Goal: Task Accomplishment & Management: Complete application form

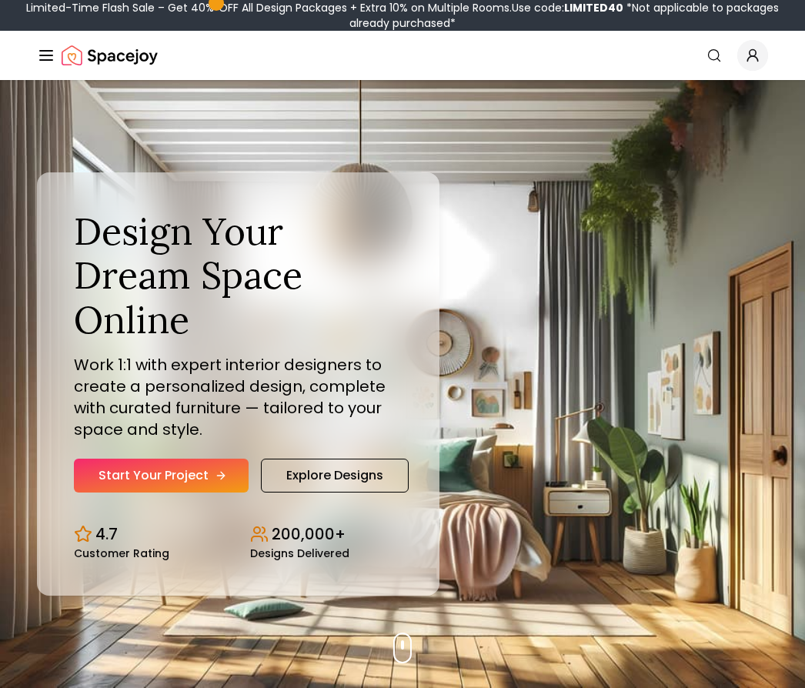
click at [206, 492] on link "Start Your Project" at bounding box center [161, 475] width 175 height 34
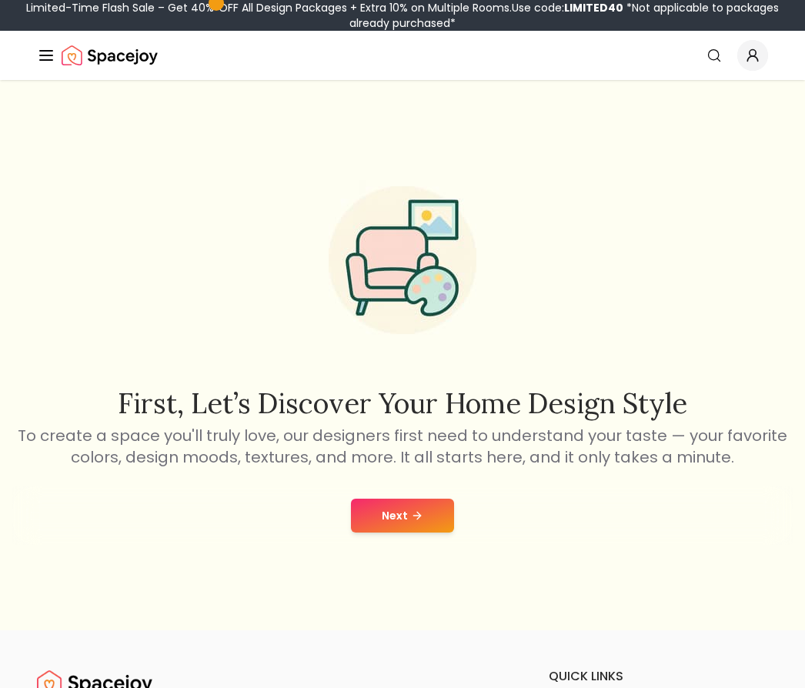
click at [409, 532] on button "Next" at bounding box center [402, 515] width 103 height 34
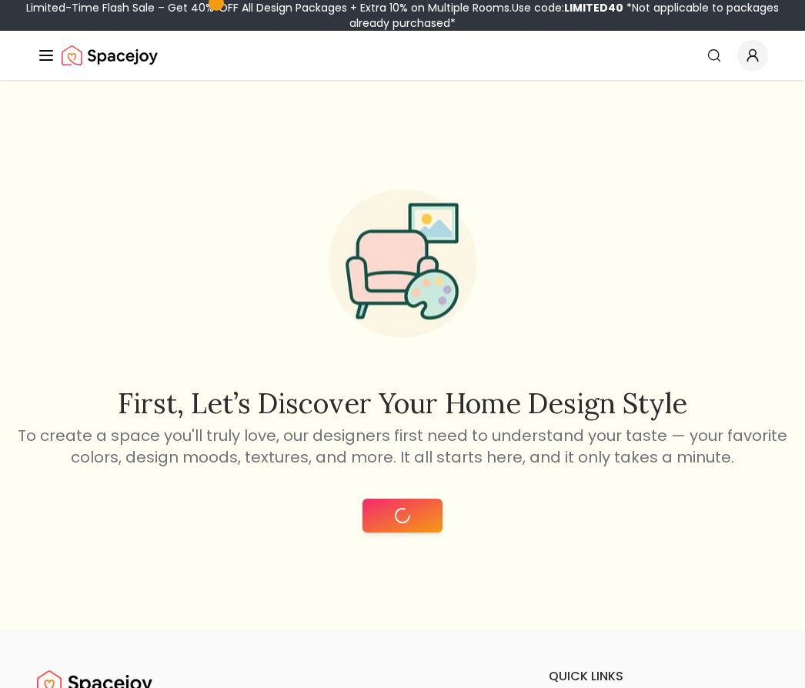
click at [412, 532] on button at bounding box center [402, 515] width 80 height 34
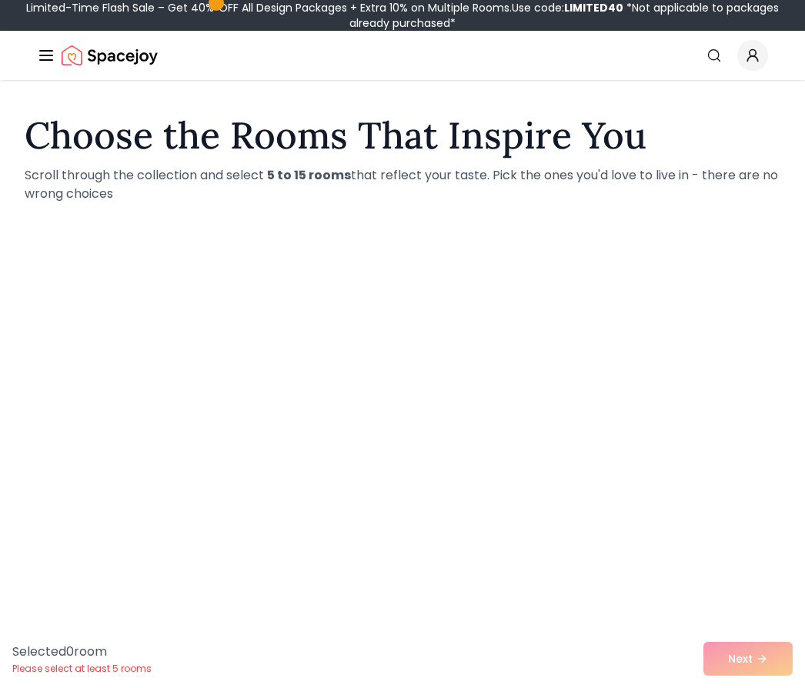
click at [415, 536] on div at bounding box center [401, 631] width 239 height 246
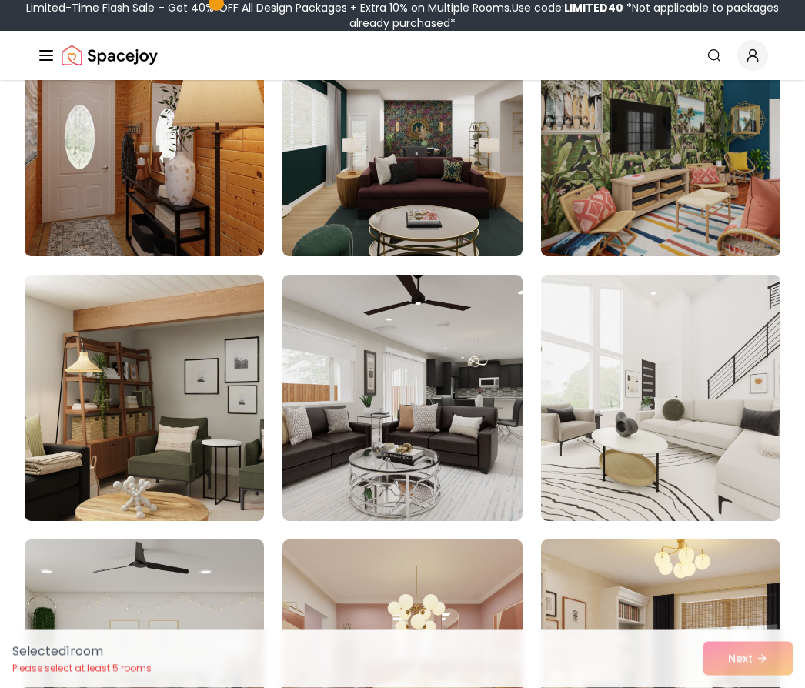
scroll to position [7914, 0]
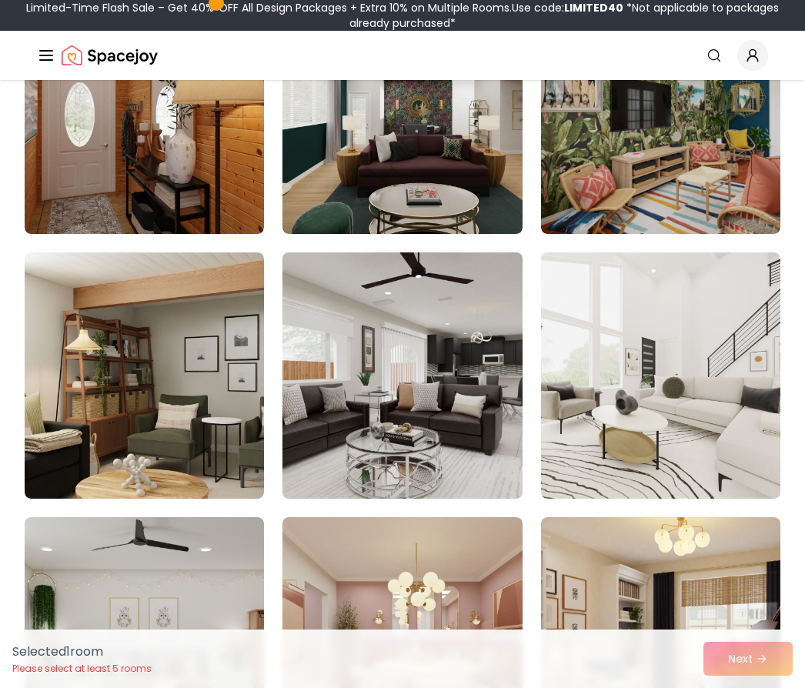
click at [453, 364] on img at bounding box center [403, 375] width 252 height 258
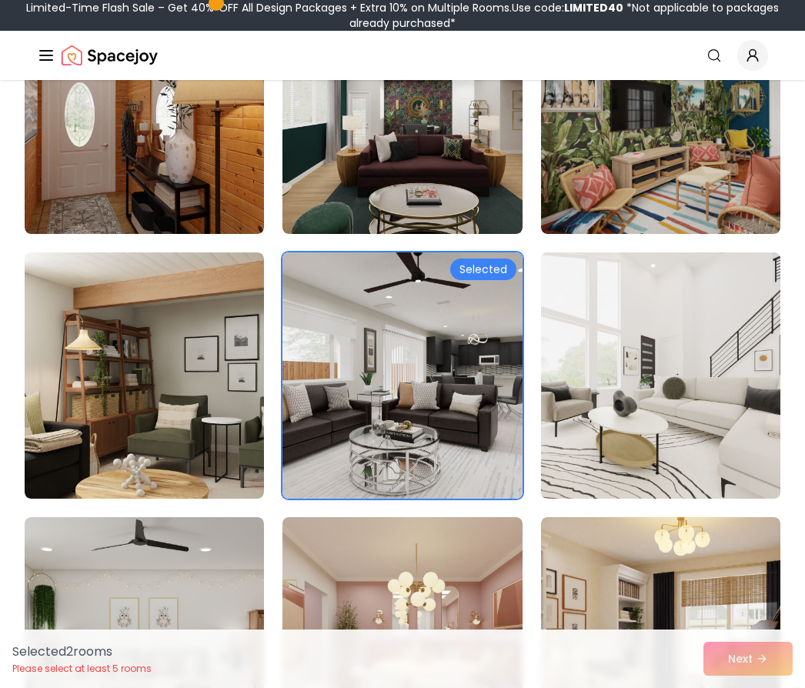
click at [706, 415] on img at bounding box center [661, 375] width 252 height 258
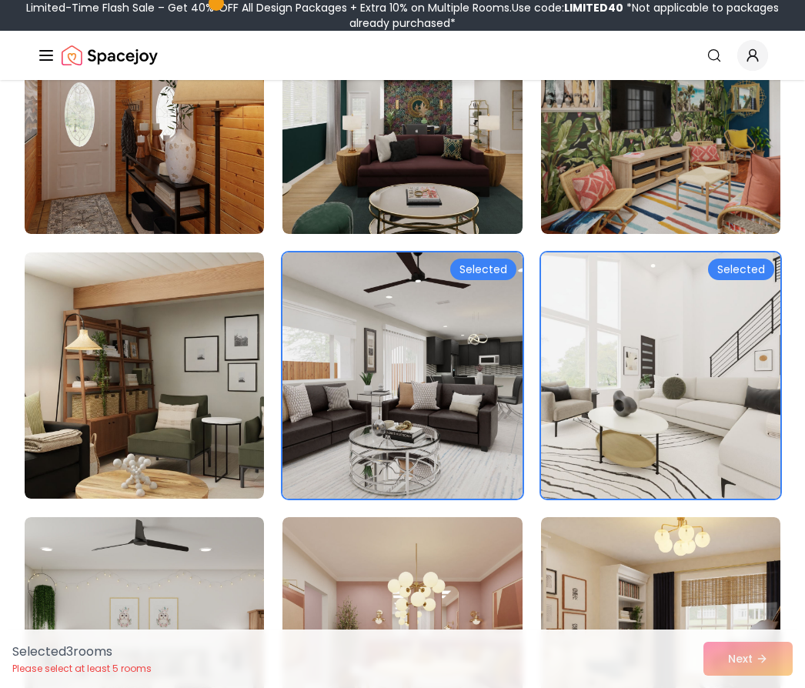
click at [676, 376] on img at bounding box center [661, 375] width 252 height 258
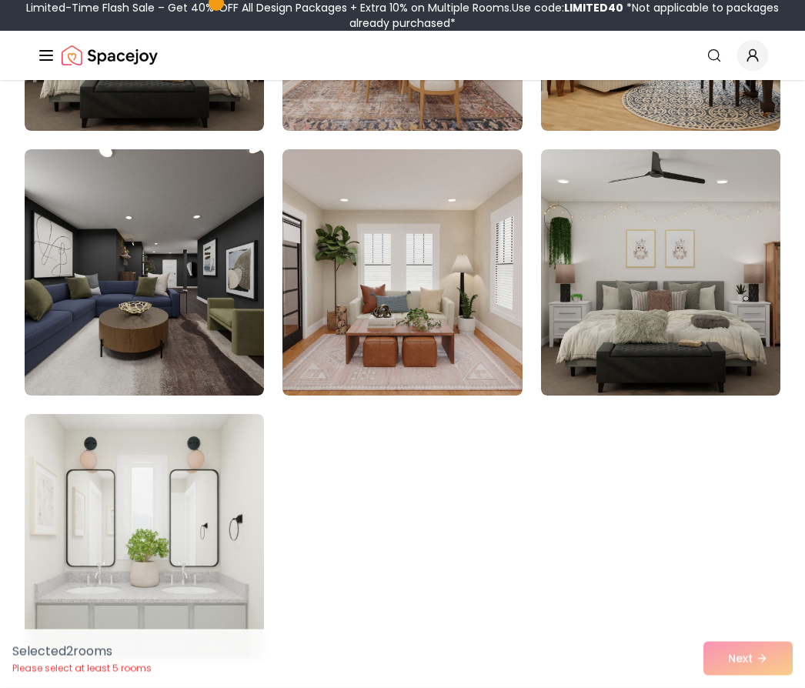
scroll to position [8546, 0]
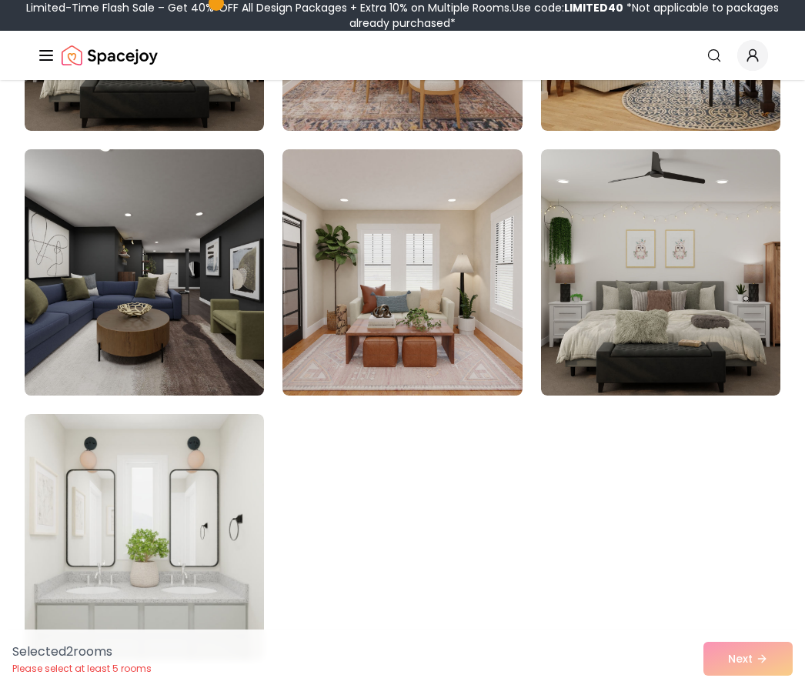
click at [202, 295] on img at bounding box center [144, 272] width 252 height 258
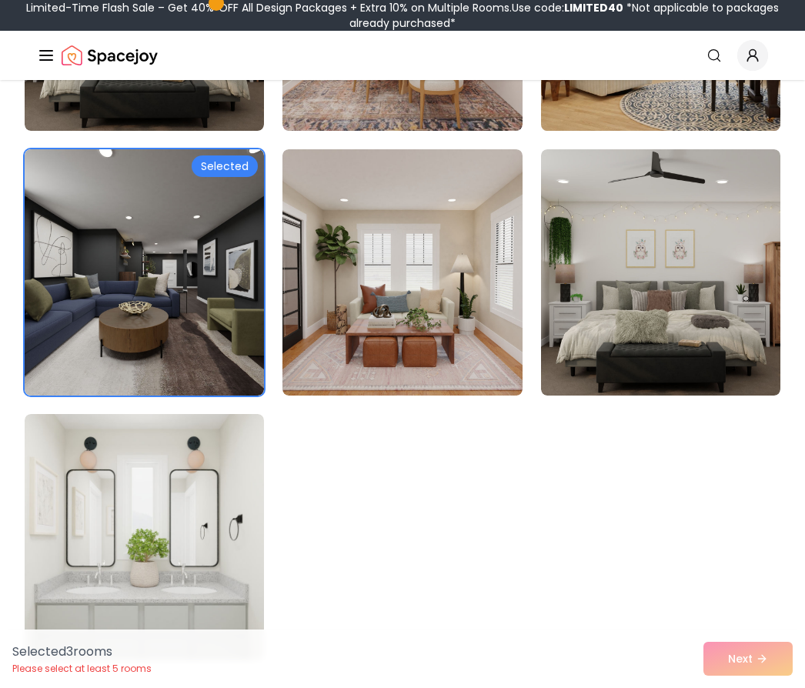
click at [636, 105] on img at bounding box center [661, 7] width 252 height 258
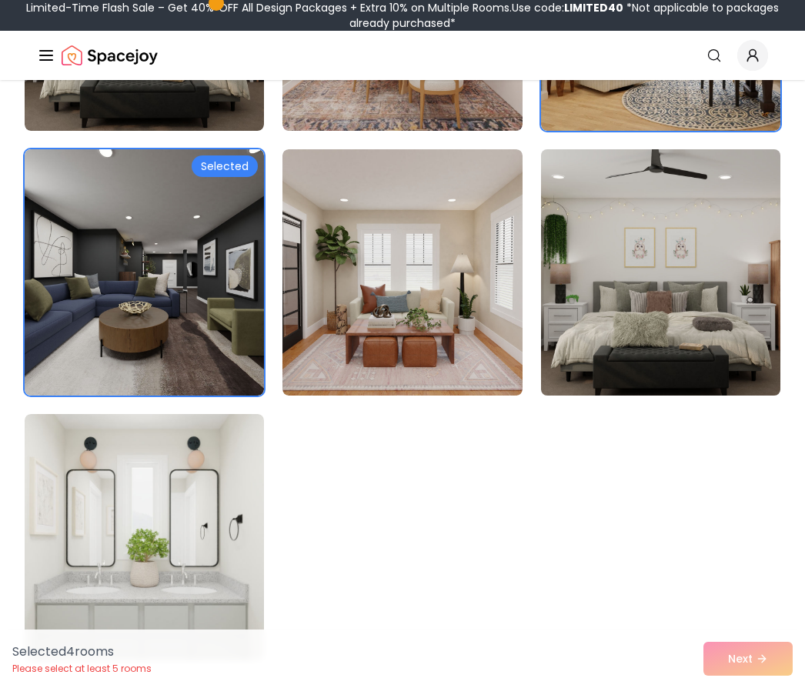
click at [570, 267] on img at bounding box center [661, 272] width 252 height 258
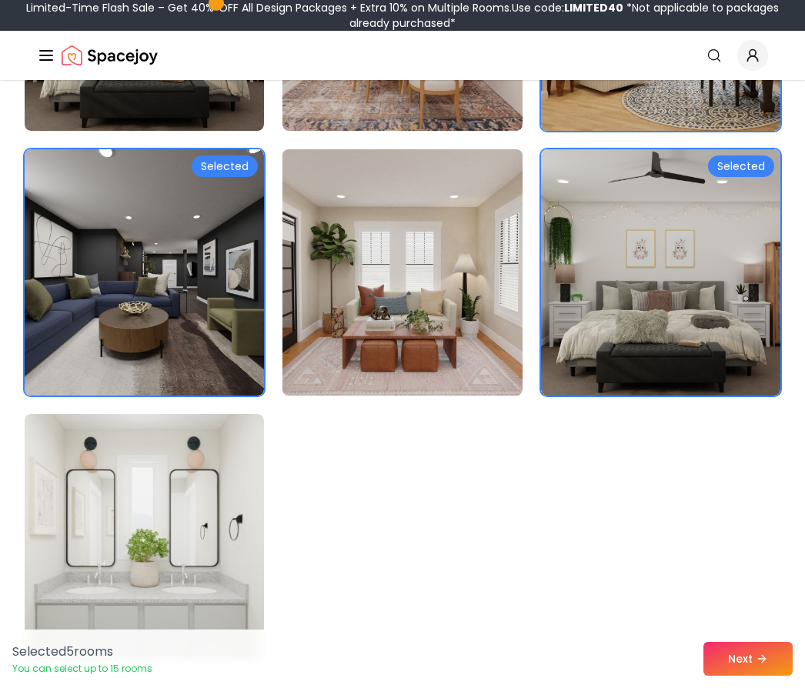
click at [487, 281] on img at bounding box center [403, 272] width 252 height 258
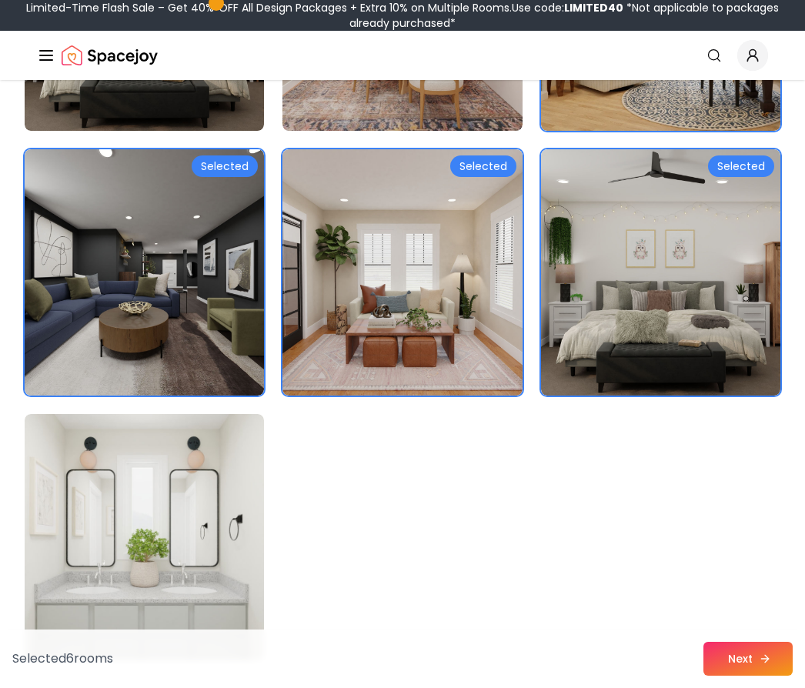
click at [758, 665] on button "Next" at bounding box center [747, 659] width 89 height 34
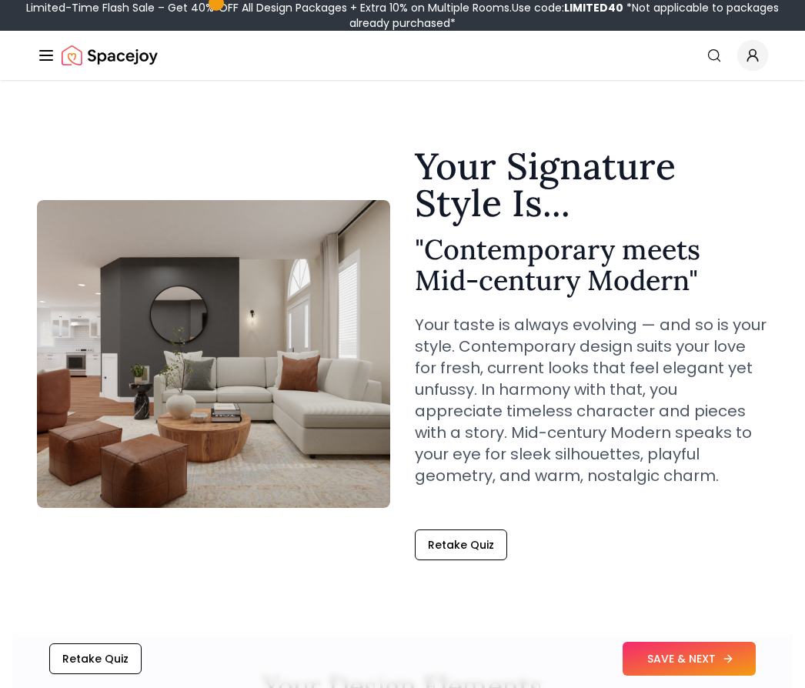
click at [690, 658] on button "SAVE & NEXT" at bounding box center [688, 659] width 133 height 34
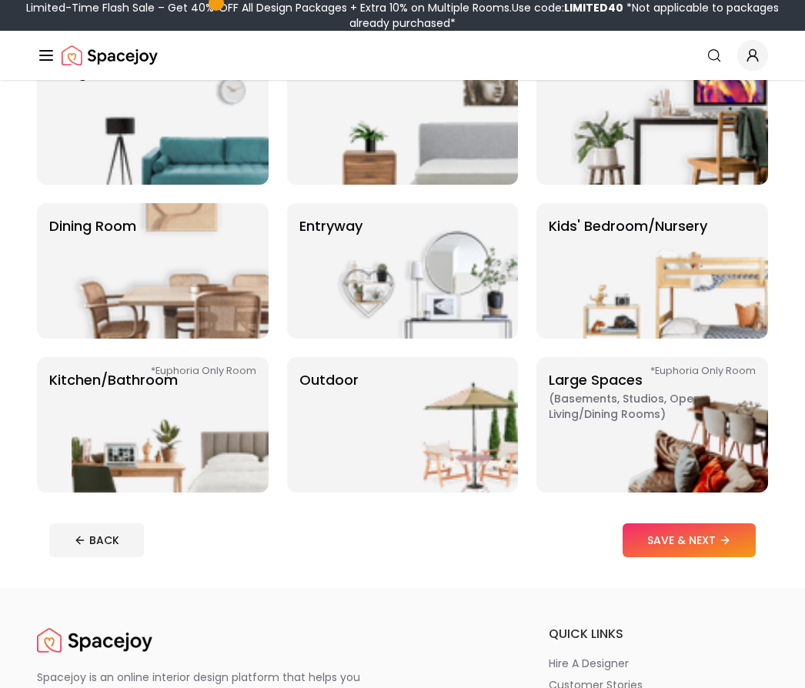
scroll to position [163, 0]
click at [681, 419] on img at bounding box center [669, 424] width 197 height 135
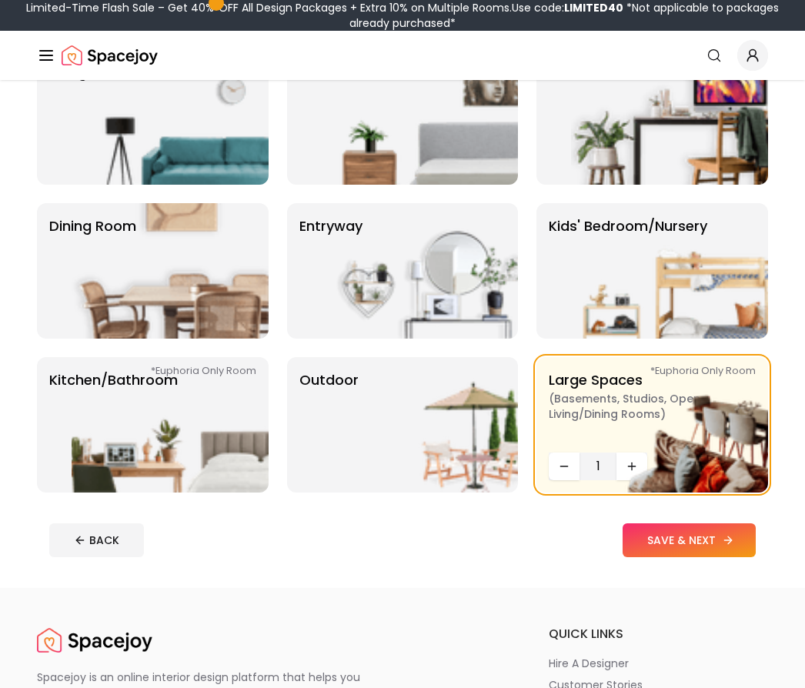
click at [723, 543] on icon at bounding box center [728, 540] width 12 height 12
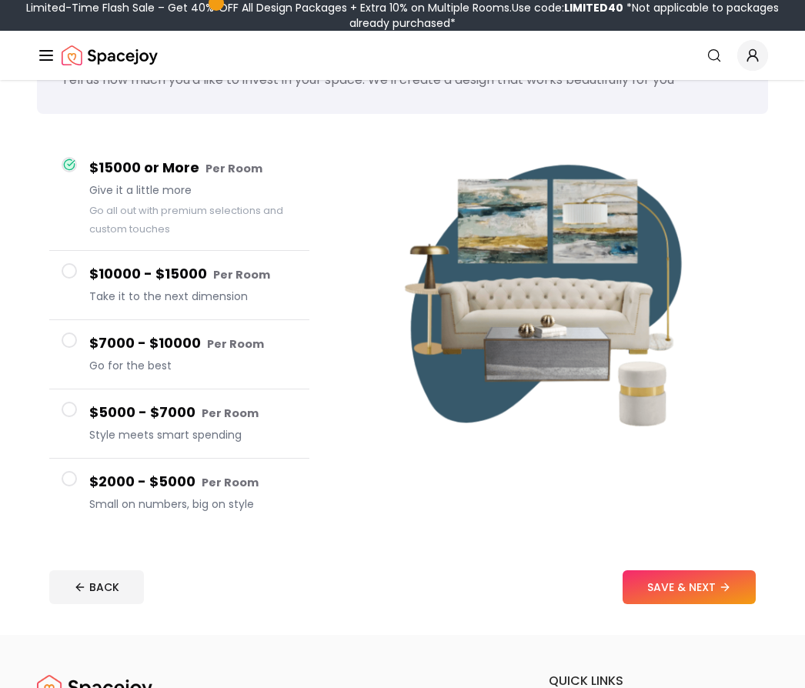
scroll to position [80, 0]
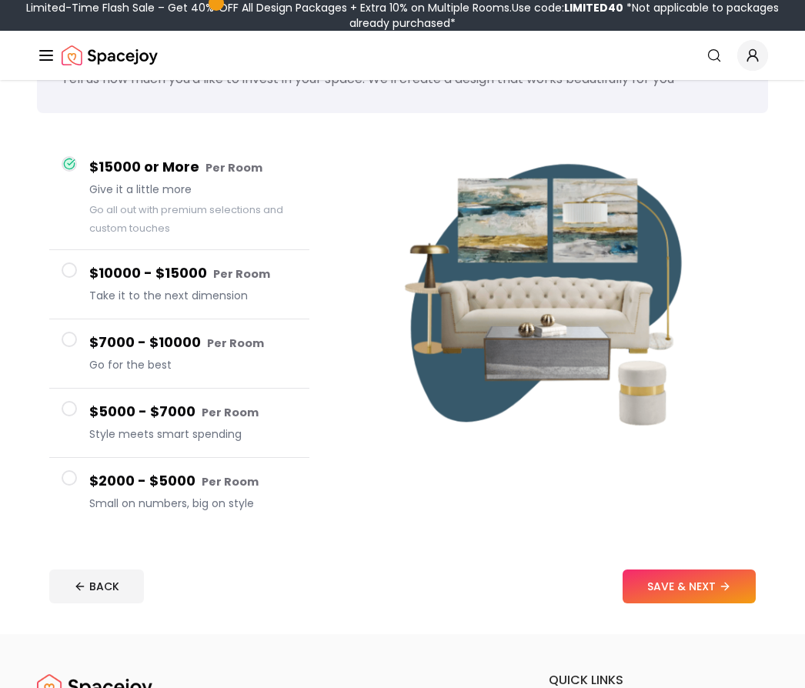
click at [240, 188] on span "Give it a little more" at bounding box center [193, 189] width 208 height 15
click at [735, 593] on button "SAVE & NEXT" at bounding box center [688, 586] width 133 height 34
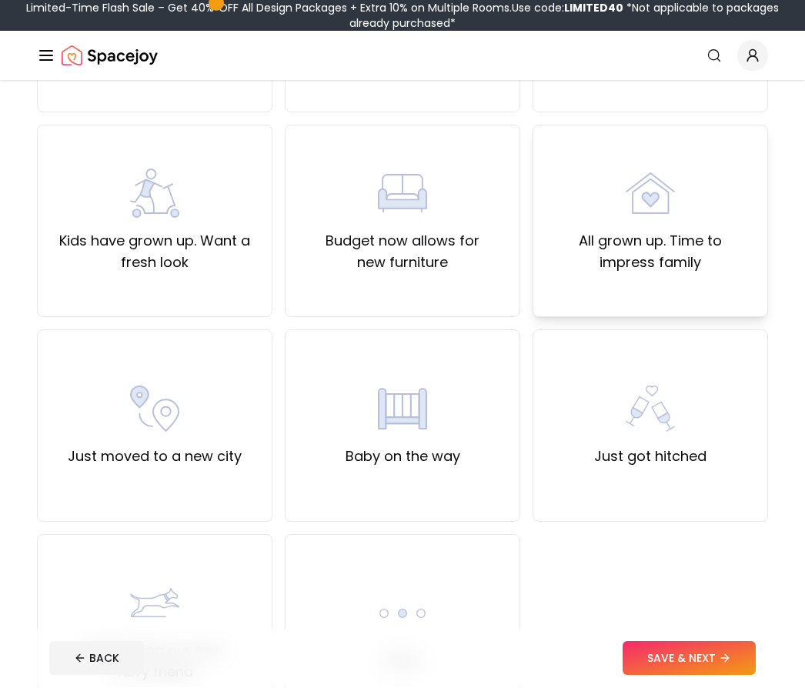
scroll to position [292, 0]
click at [665, 202] on img at bounding box center [649, 192] width 49 height 49
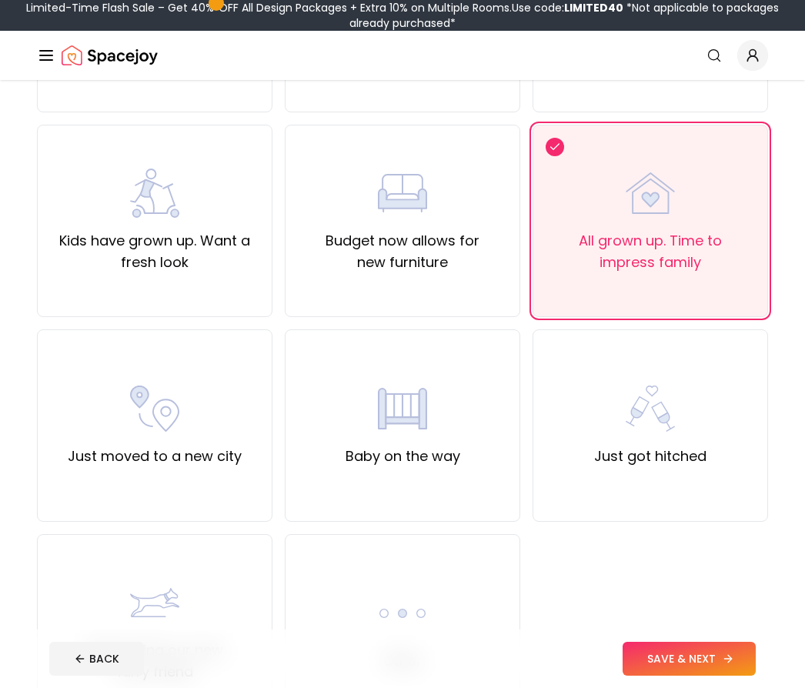
click at [702, 675] on button "SAVE & NEXT" at bounding box center [688, 659] width 133 height 34
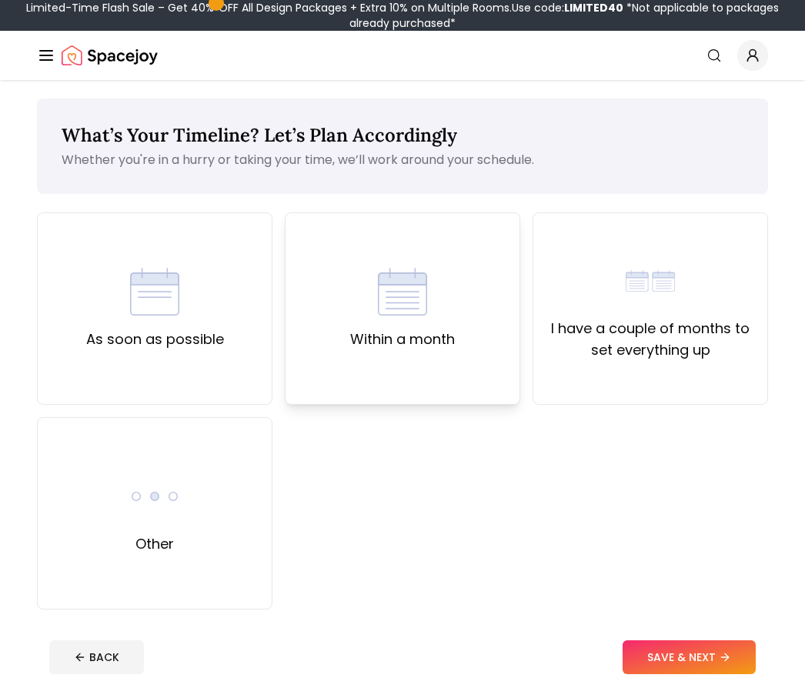
click at [435, 274] on div "Within a month" at bounding box center [402, 308] width 105 height 83
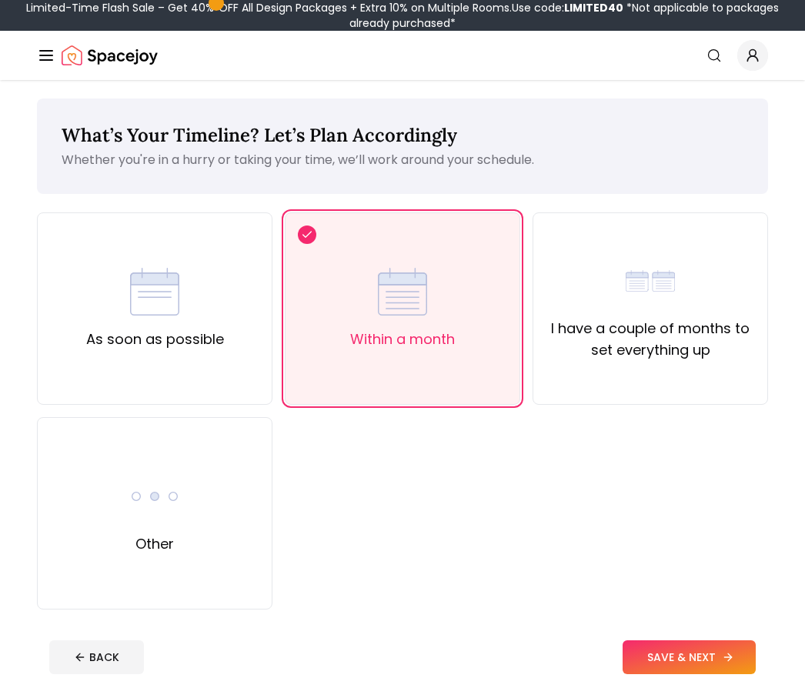
click at [675, 650] on button "SAVE & NEXT" at bounding box center [688, 657] width 133 height 34
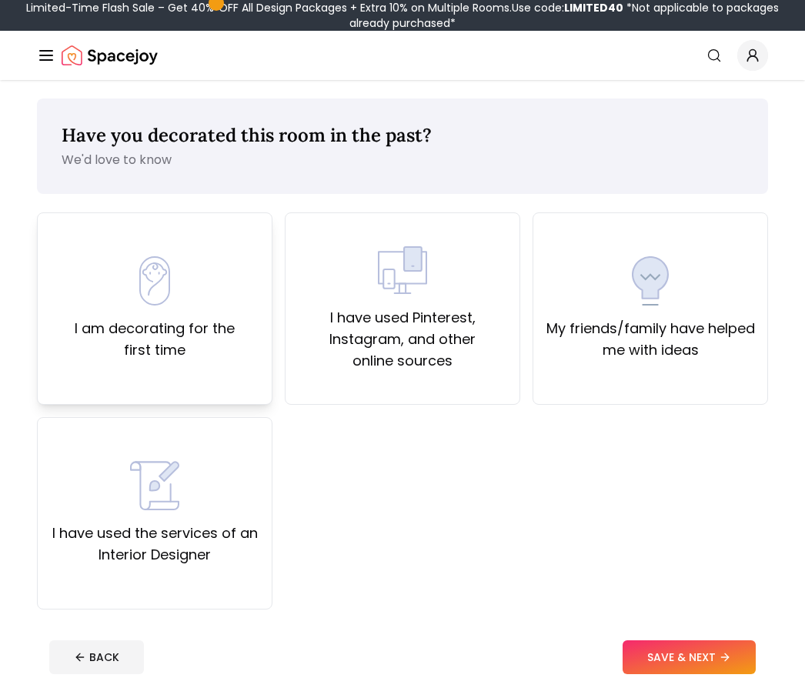
click at [263, 372] on div "I am decorating for the first time" at bounding box center [154, 308] width 235 height 192
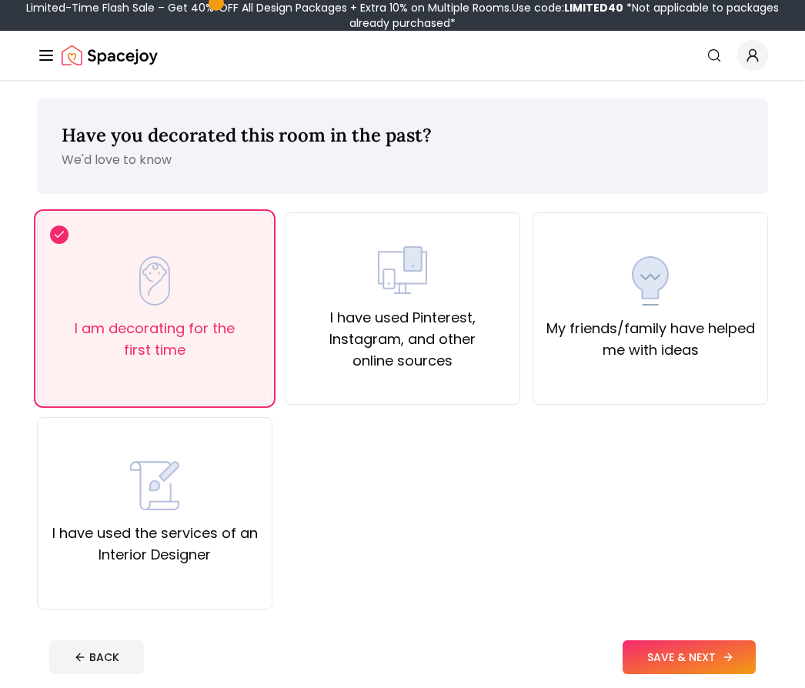
click at [715, 672] on button "SAVE & NEXT" at bounding box center [688, 657] width 133 height 34
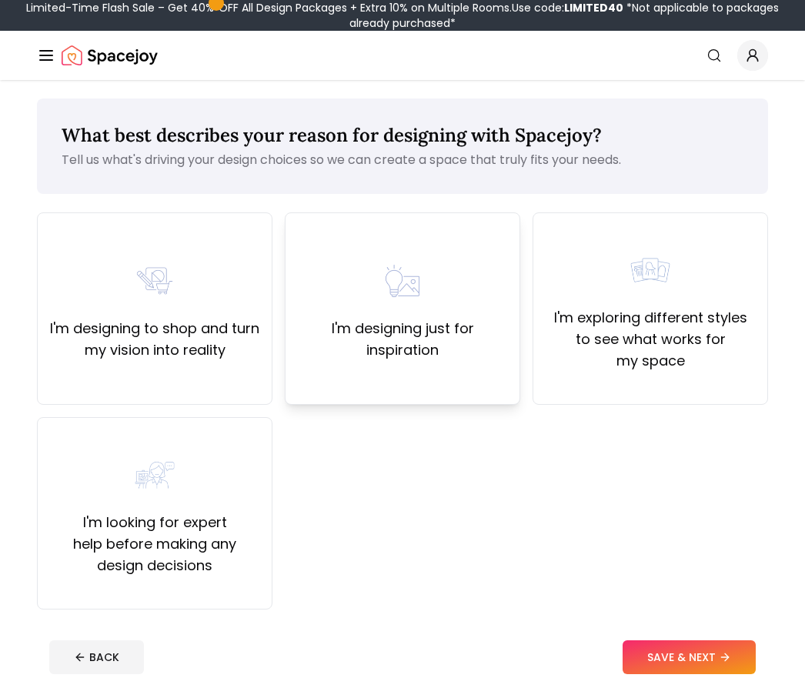
click at [464, 318] on label "I'm designing just for inspiration" at bounding box center [402, 339] width 209 height 43
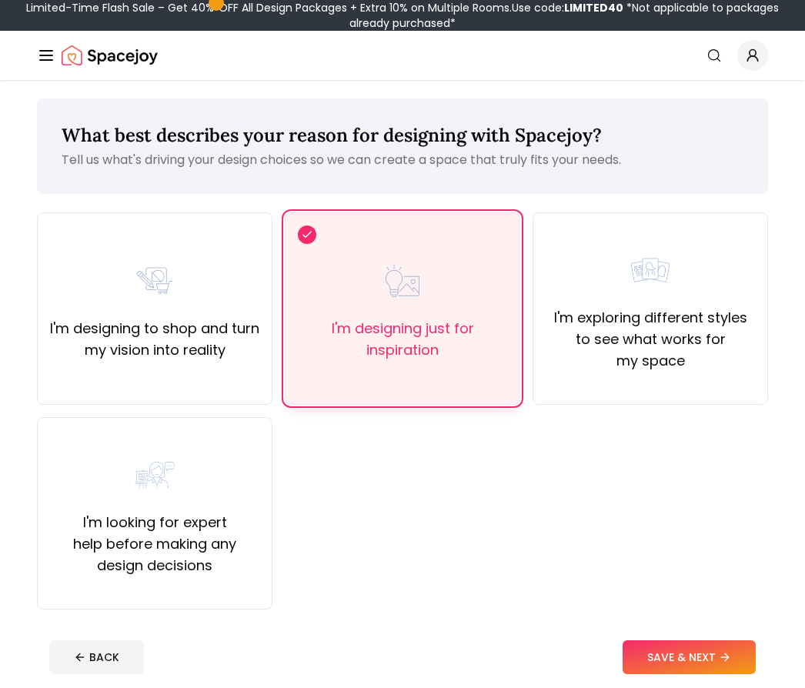
click at [685, 652] on button "SAVE & NEXT" at bounding box center [688, 657] width 133 height 34
